Goal: Register for event/course

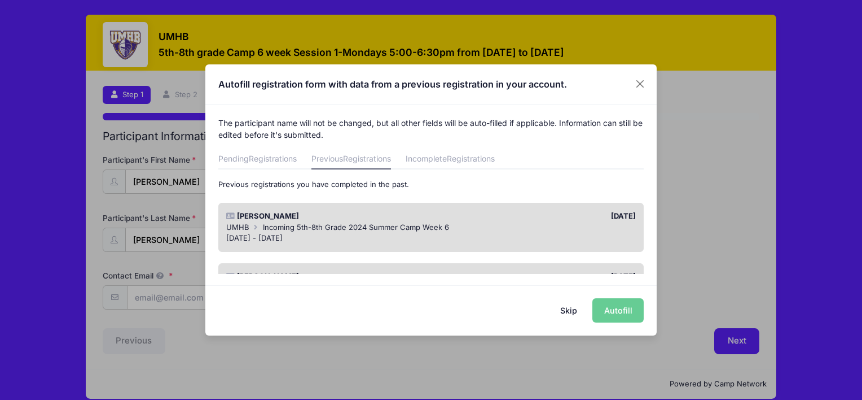
click at [622, 307] on div "Skip Autofill" at bounding box center [430, 310] width 451 height 50
click at [618, 313] on div "Skip Autofill" at bounding box center [430, 310] width 451 height 50
click at [642, 74] on button "Close" at bounding box center [640, 84] width 20 height 20
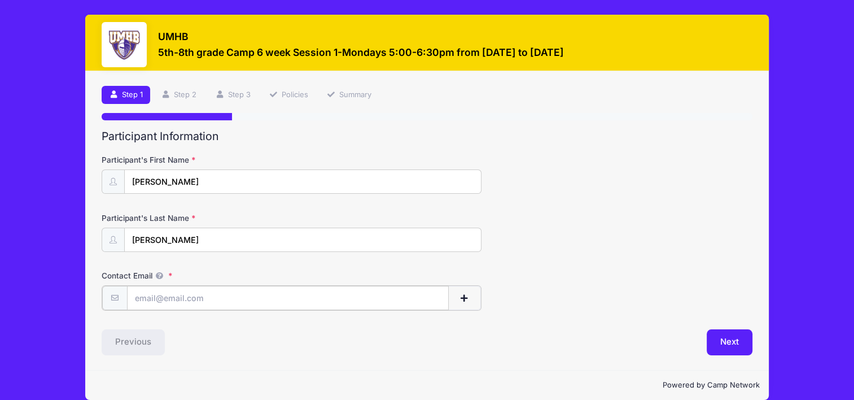
click at [163, 299] on input "Contact Email" at bounding box center [288, 298] width 322 height 24
type input "[PERSON_NAME][EMAIL_ADDRESS][PERSON_NAME][DOMAIN_NAME]"
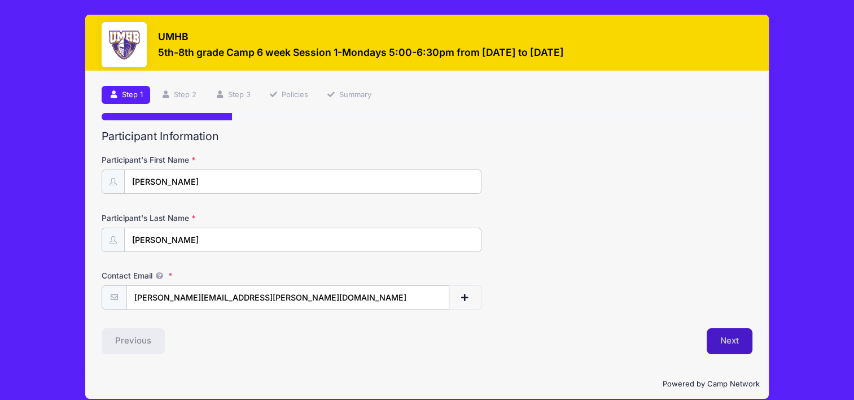
click at [721, 344] on button "Next" at bounding box center [730, 341] width 46 height 26
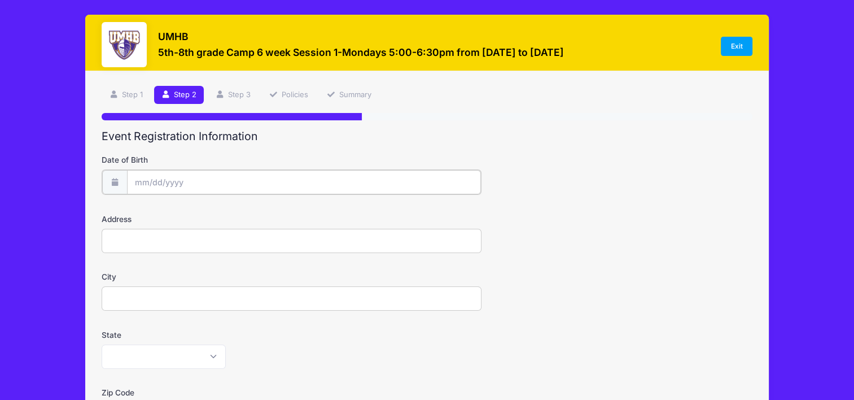
click at [164, 185] on input "Date of Birth" at bounding box center [304, 182] width 354 height 24
click at [231, 209] on input "2025" at bounding box center [232, 211] width 37 height 17
click at [245, 216] on span at bounding box center [247, 216] width 8 height 8
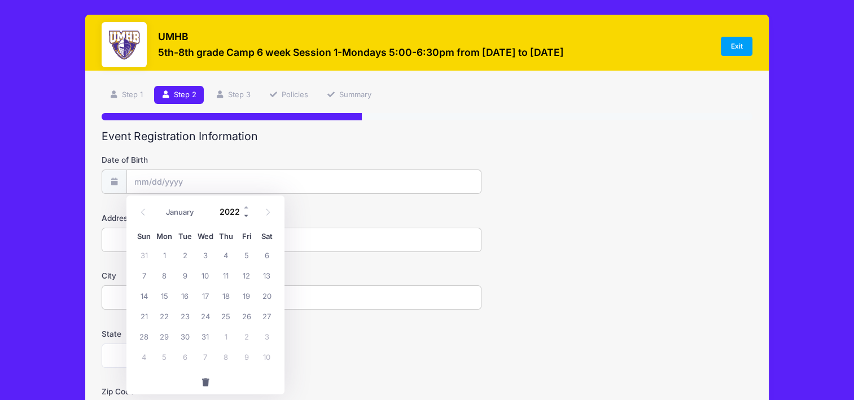
click at [245, 216] on span at bounding box center [247, 216] width 8 height 8
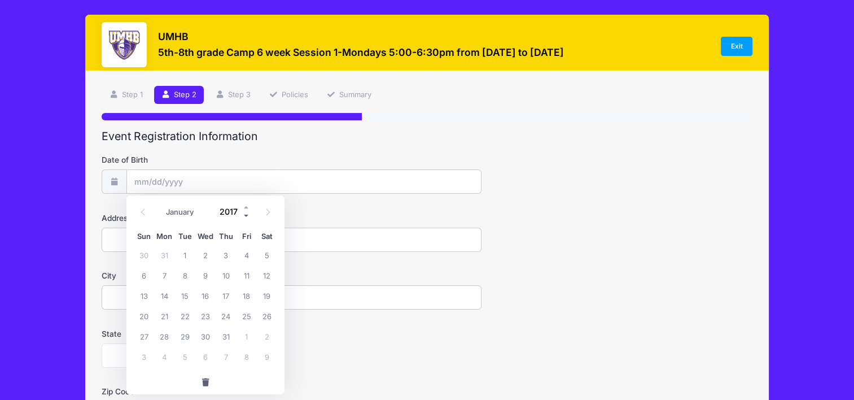
click at [245, 216] on span at bounding box center [247, 216] width 8 height 8
type input "2014"
click at [168, 214] on select "January February March April May June July August September October November De…" at bounding box center [185, 212] width 50 height 15
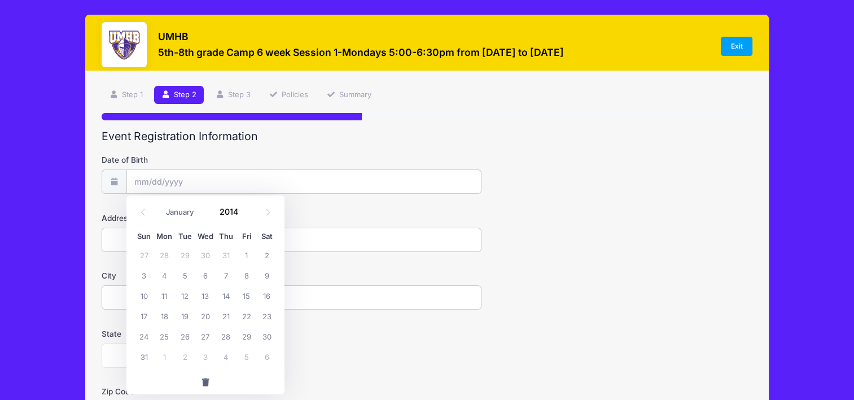
select select "2"
click at [160, 205] on select "January February March April May June July August September October November De…" at bounding box center [185, 212] width 50 height 15
click at [248, 278] on span "7" at bounding box center [246, 275] width 20 height 20
type input "03/07/2014"
click at [209, 239] on input "Address" at bounding box center [291, 239] width 379 height 24
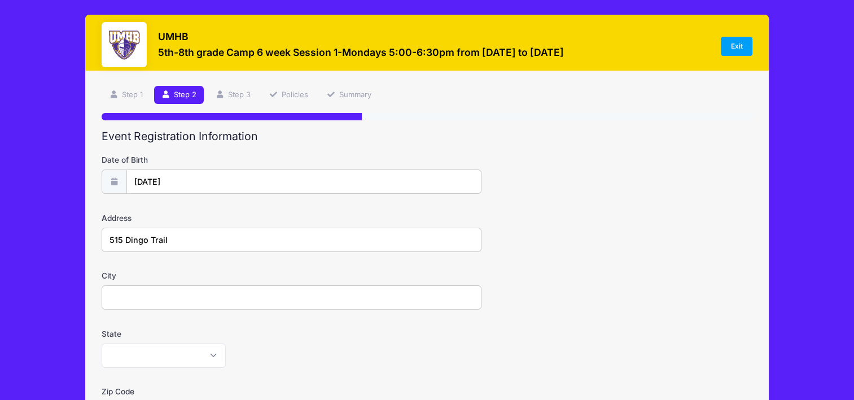
type input "515 Dingo Trail"
type input "Harker Heights"
select select "TX"
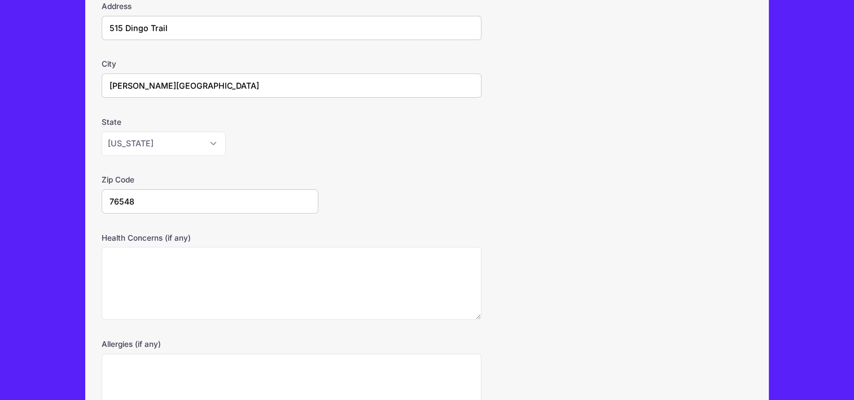
type input "76548"
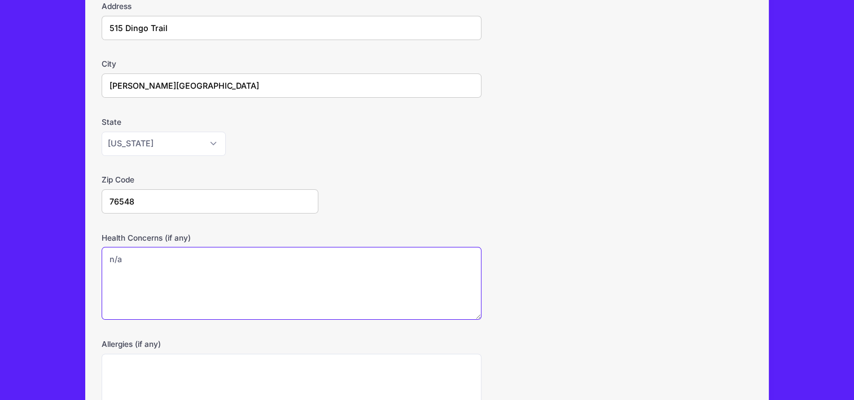
type textarea "n/a"
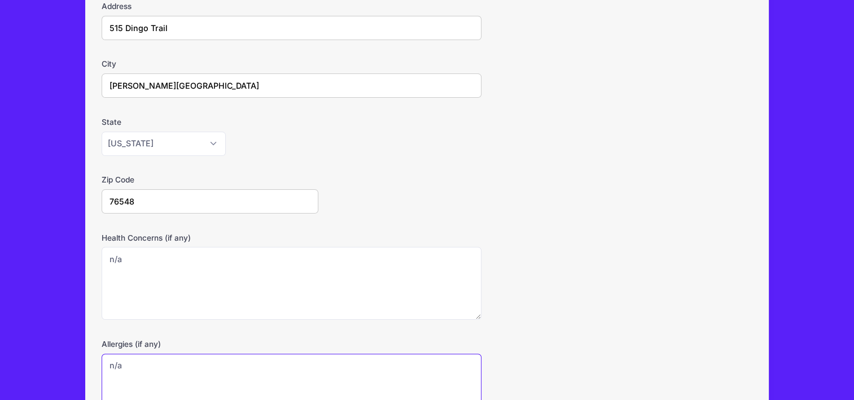
type textarea "n/a"
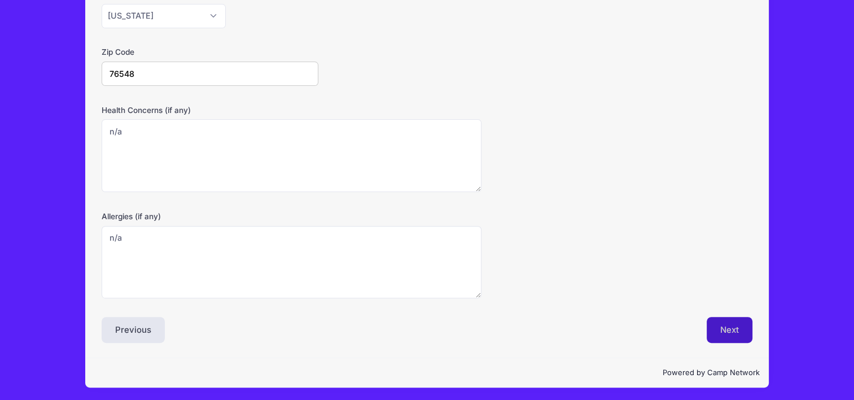
click at [731, 330] on button "Next" at bounding box center [730, 330] width 46 height 26
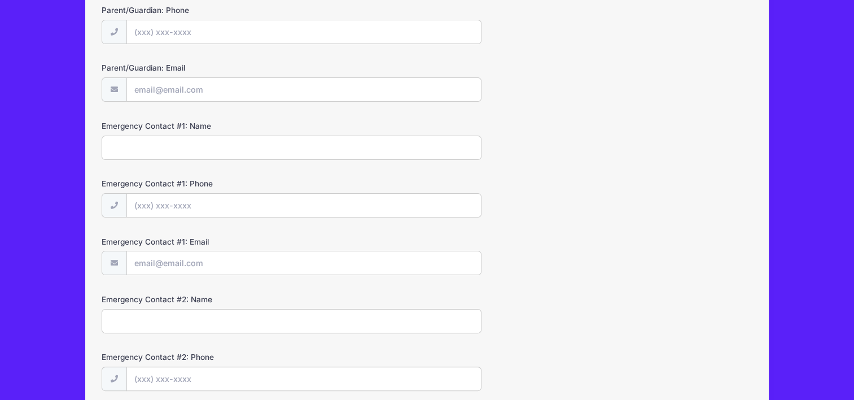
scroll to position [0, 0]
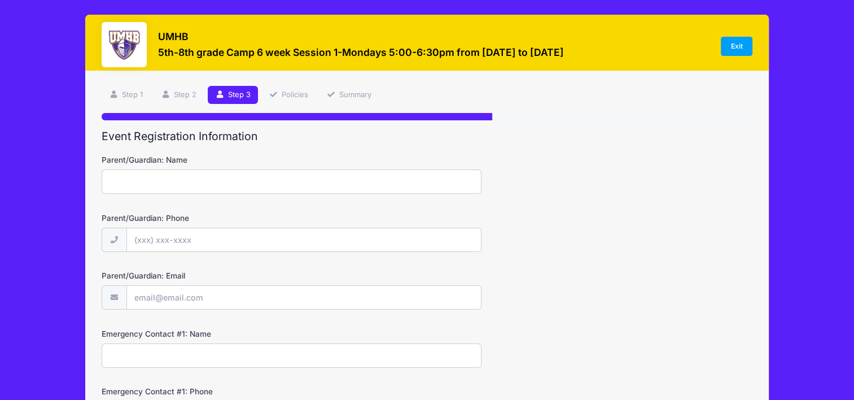
click at [175, 177] on input "Parent/Guardian: Name" at bounding box center [291, 181] width 379 height 24
type input "Shelli Walker"
type input "(210) 380-3637"
type input "[PERSON_NAME][EMAIL_ADDRESS][PERSON_NAME][DOMAIN_NAME]"
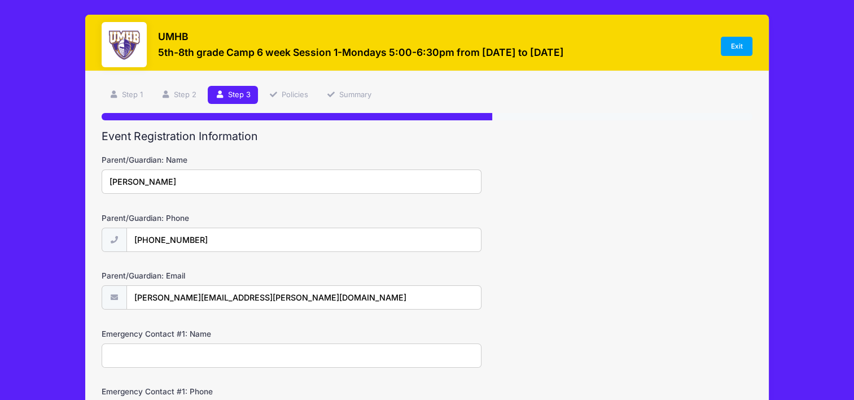
click at [195, 359] on input "Emergency Contact #1: Name" at bounding box center [291, 355] width 379 height 24
type input "Jerimiah Walker"
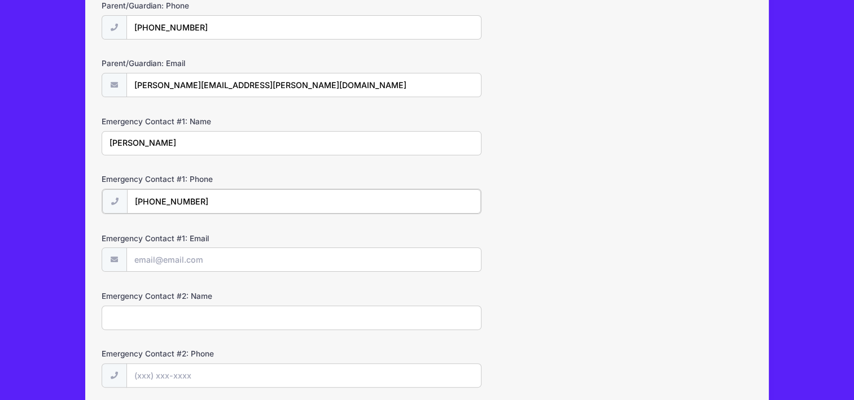
type input "(210) 380-2670"
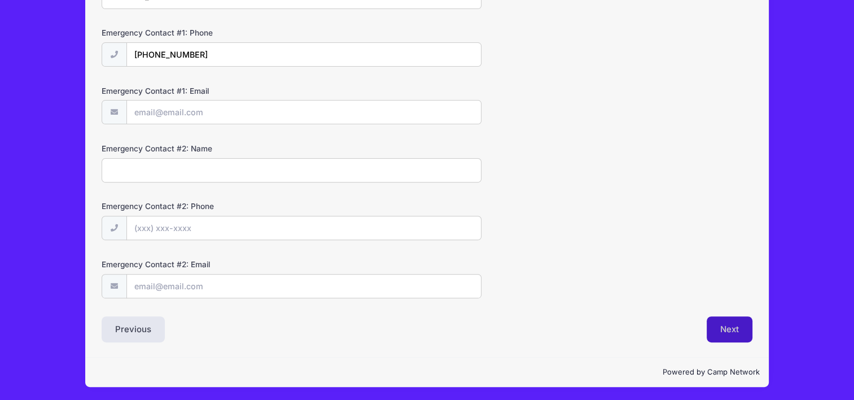
click at [734, 333] on button "Next" at bounding box center [730, 329] width 46 height 26
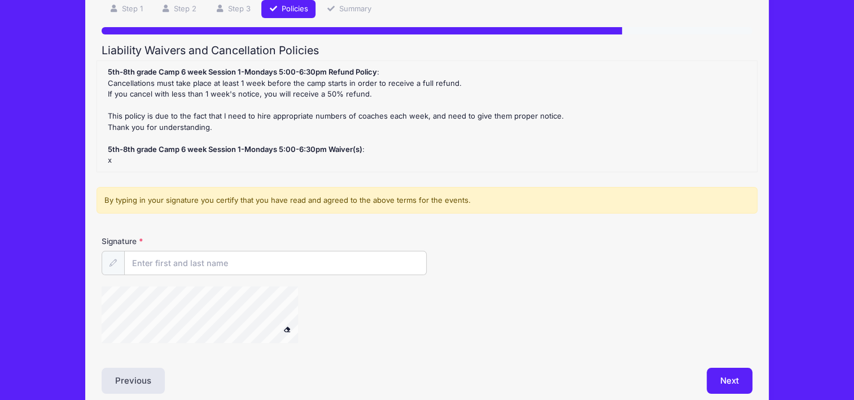
scroll to position [0, 0]
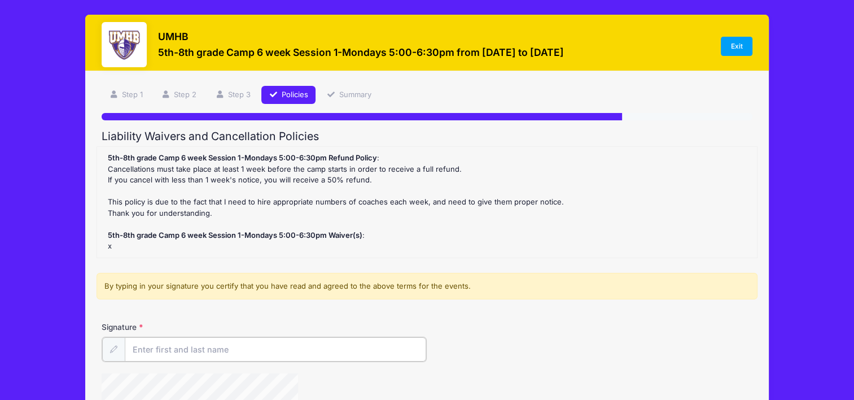
drag, startPoint x: 734, startPoint y: 333, endPoint x: 185, endPoint y: 238, distance: 557.3
click at [185, 238] on form "5th-8th grade Camp 6 week Session 1-Mondays 5:00-6:30pm Refund Policy : Cancell…" at bounding box center [427, 292] width 650 height 293
type input "Shelli Walker"
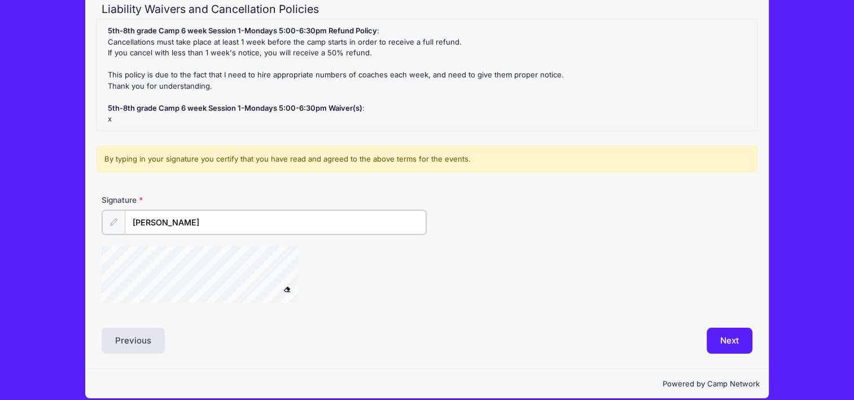
scroll to position [139, 0]
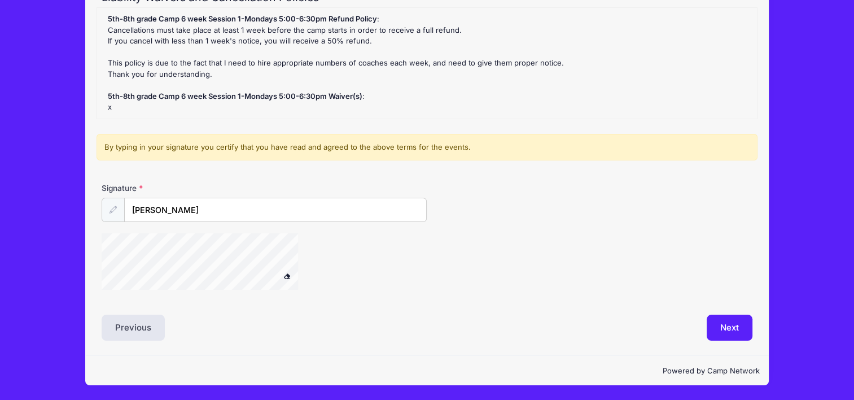
click at [291, 274] on button at bounding box center [287, 276] width 20 height 14
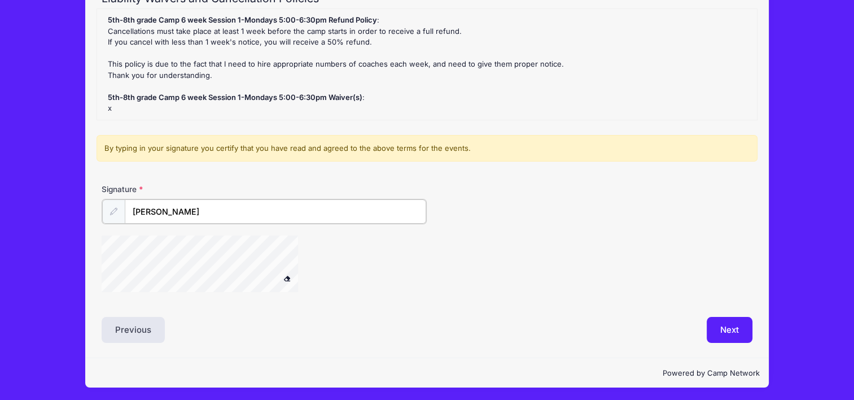
click at [216, 212] on input "Shelli Walker" at bounding box center [275, 211] width 301 height 24
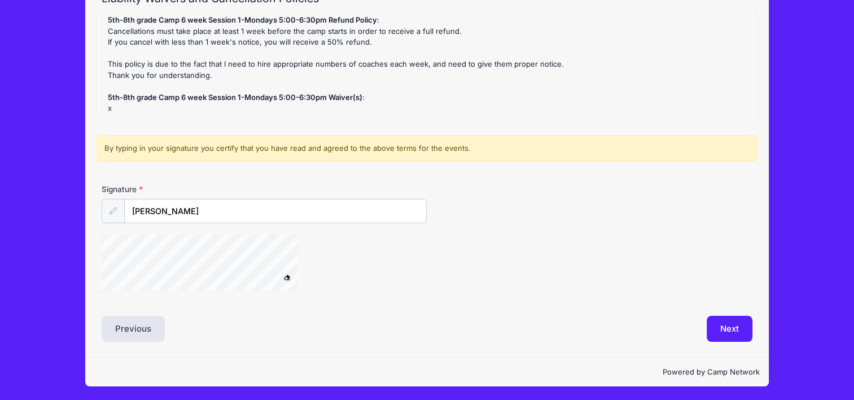
click at [478, 247] on div at bounding box center [318, 264] width 433 height 60
click at [726, 333] on button "Next" at bounding box center [730, 328] width 46 height 26
click at [288, 271] on button at bounding box center [287, 277] width 20 height 14
click at [730, 317] on button "Next" at bounding box center [730, 328] width 46 height 26
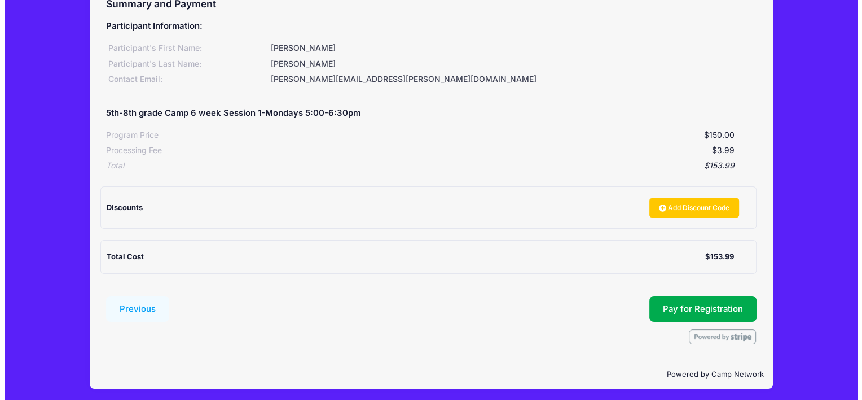
scroll to position [135, 0]
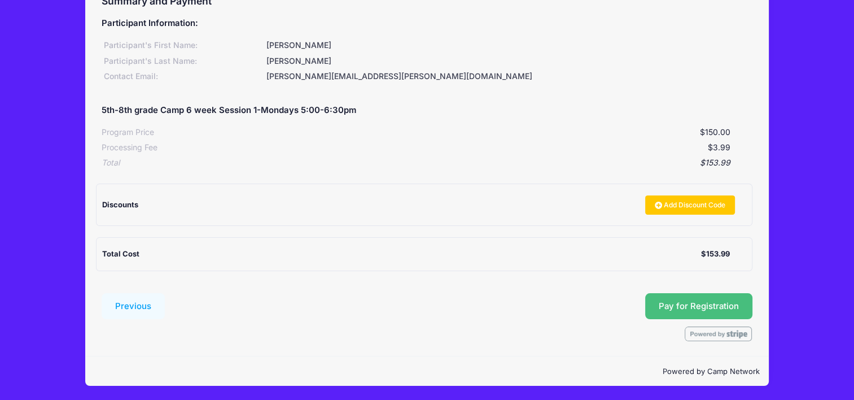
click at [689, 309] on span "Pay for Registration" at bounding box center [699, 306] width 80 height 10
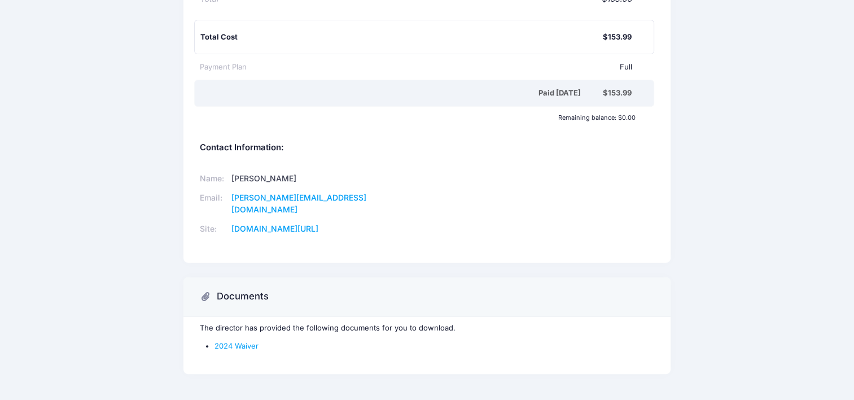
scroll to position [210, 0]
